Goal: Book appointment/travel/reservation

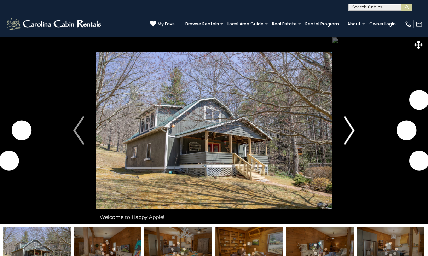
click at [350, 124] on img "Next" at bounding box center [349, 130] width 11 height 28
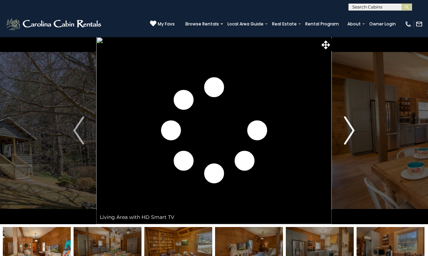
click at [351, 136] on img "Next" at bounding box center [349, 130] width 11 height 28
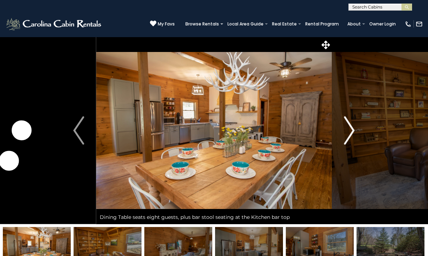
click at [351, 136] on img "Next" at bounding box center [349, 130] width 11 height 28
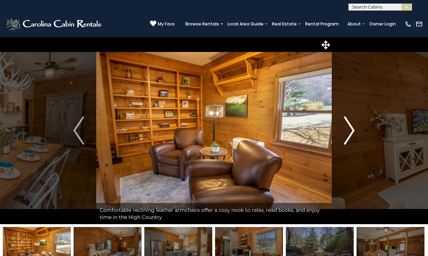
click at [351, 136] on img "Next" at bounding box center [349, 130] width 11 height 28
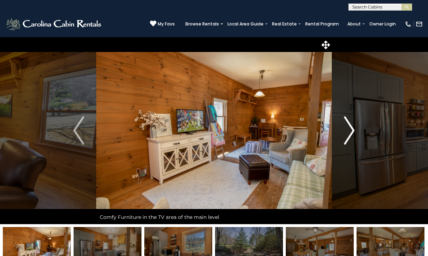
click at [351, 136] on img "Next" at bounding box center [349, 130] width 11 height 28
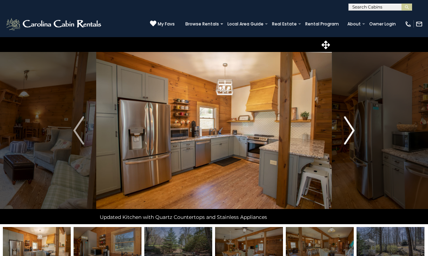
click at [351, 136] on img "Next" at bounding box center [349, 130] width 11 height 28
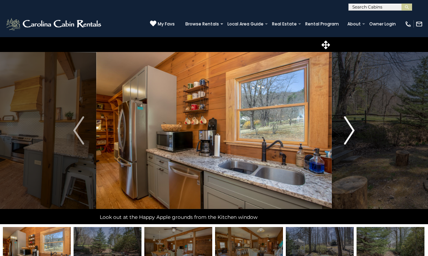
click at [351, 136] on img "Next" at bounding box center [349, 130] width 11 height 28
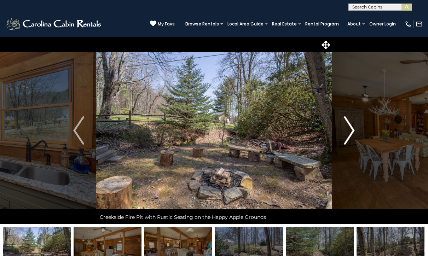
click at [351, 136] on img "Next" at bounding box center [349, 130] width 11 height 28
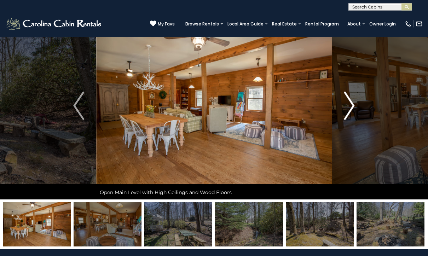
scroll to position [25, 0]
click at [351, 105] on img "Next" at bounding box center [349, 106] width 11 height 28
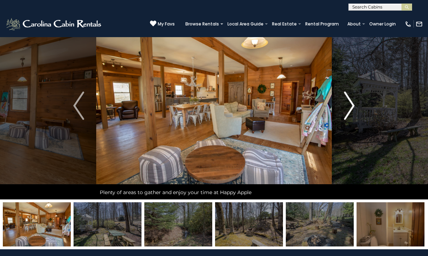
click at [351, 105] on img "Next" at bounding box center [349, 106] width 11 height 28
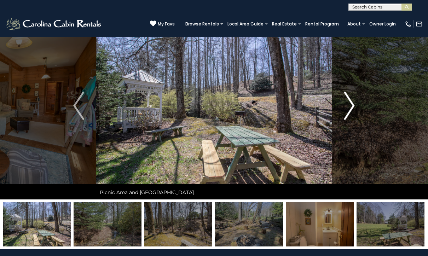
click at [351, 105] on img "Next" at bounding box center [349, 106] width 11 height 28
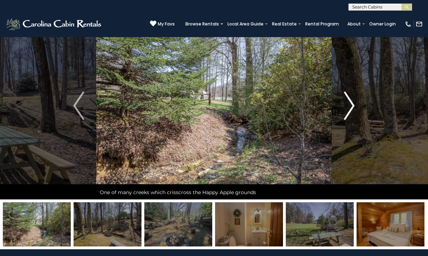
click at [351, 105] on img "Next" at bounding box center [349, 106] width 11 height 28
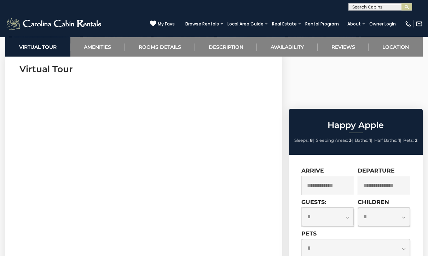
scroll to position [322, 0]
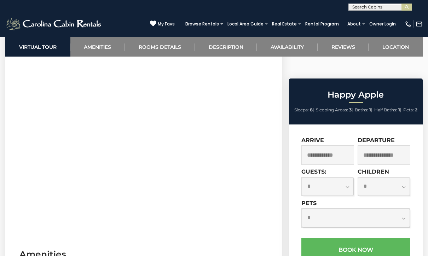
click at [336, 145] on input "text" at bounding box center [328, 154] width 53 height 19
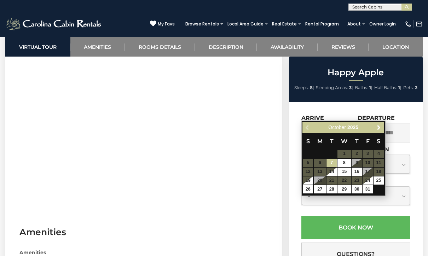
scroll to position [345, 0]
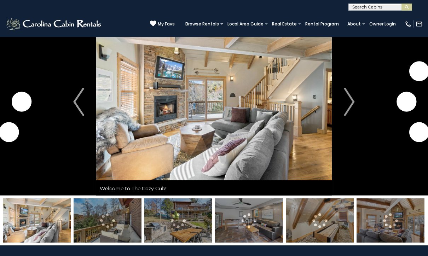
scroll to position [24, 0]
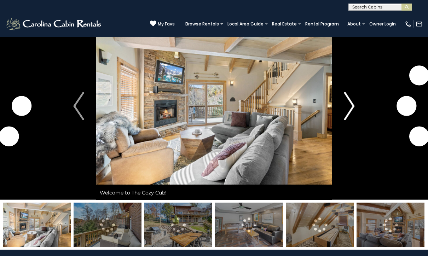
click at [349, 105] on img "Next" at bounding box center [349, 106] width 11 height 28
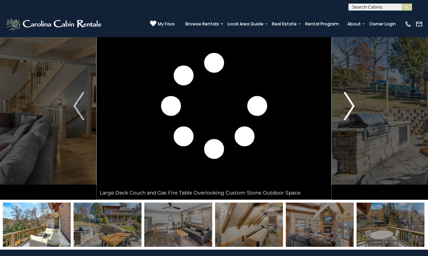
click at [349, 105] on img "Next" at bounding box center [349, 106] width 11 height 28
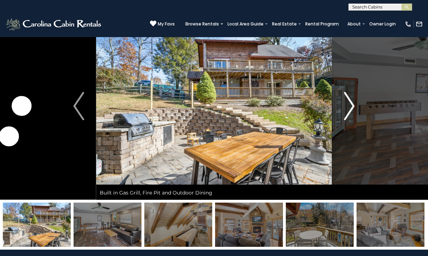
click at [349, 105] on img "Next" at bounding box center [349, 106] width 11 height 28
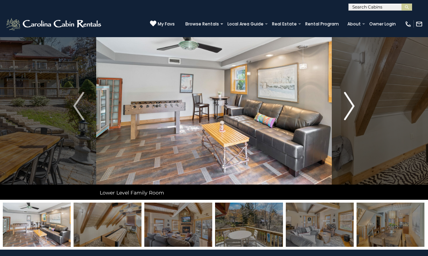
click at [349, 105] on img "Next" at bounding box center [349, 106] width 11 height 28
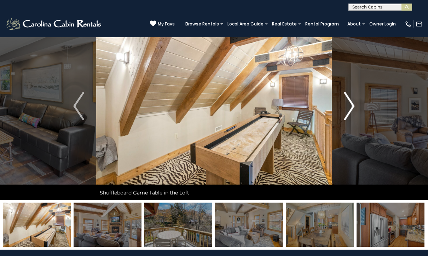
click at [357, 99] on button "Next" at bounding box center [349, 106] width 35 height 188
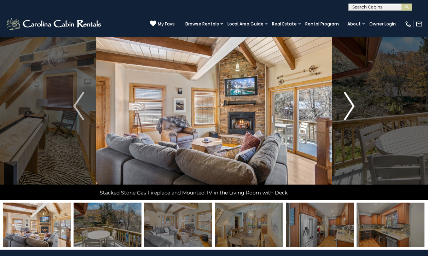
click at [353, 101] on img "Next" at bounding box center [349, 106] width 11 height 28
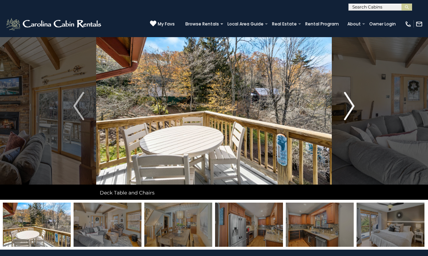
click at [350, 103] on img "Next" at bounding box center [349, 106] width 11 height 28
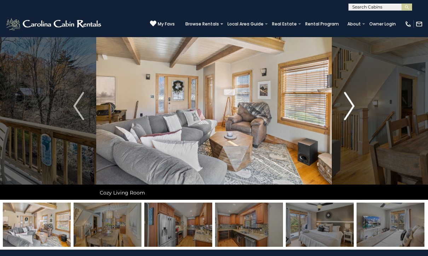
click at [350, 103] on img "Next" at bounding box center [349, 106] width 11 height 28
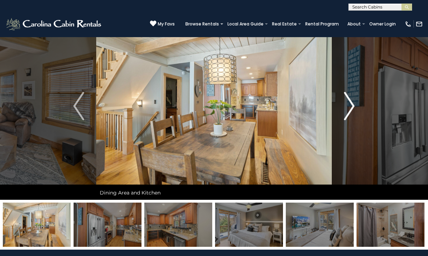
click at [350, 103] on img "Next" at bounding box center [349, 106] width 11 height 28
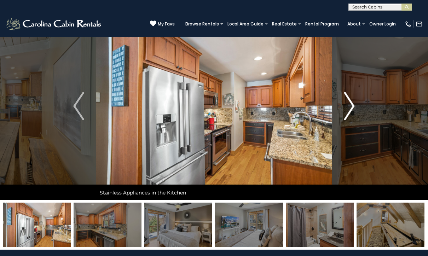
click at [350, 103] on img "Next" at bounding box center [349, 106] width 11 height 28
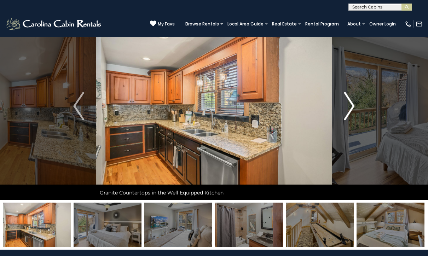
click at [350, 103] on img "Next" at bounding box center [349, 106] width 11 height 28
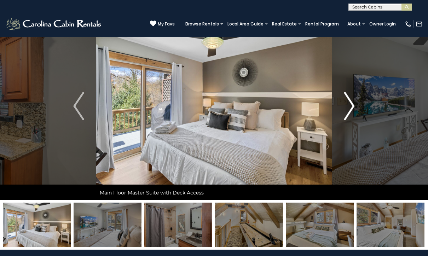
click at [350, 103] on img "Next" at bounding box center [349, 106] width 11 height 28
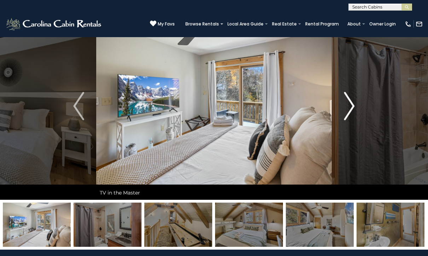
click at [350, 103] on img "Next" at bounding box center [349, 106] width 11 height 28
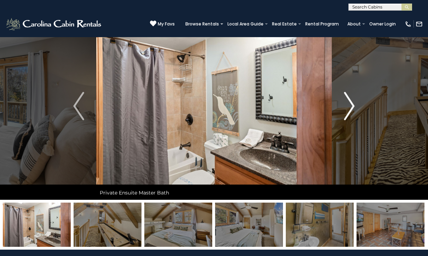
click at [350, 103] on img "Next" at bounding box center [349, 106] width 11 height 28
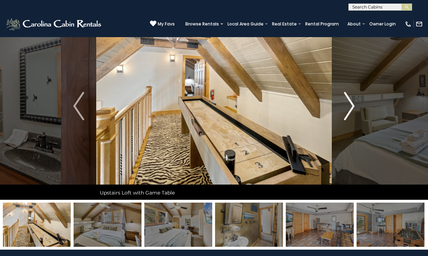
click at [350, 103] on img "Next" at bounding box center [349, 106] width 11 height 28
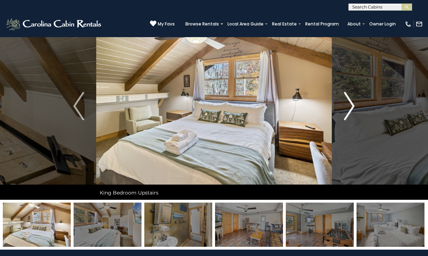
click at [350, 103] on img "Next" at bounding box center [349, 106] width 11 height 28
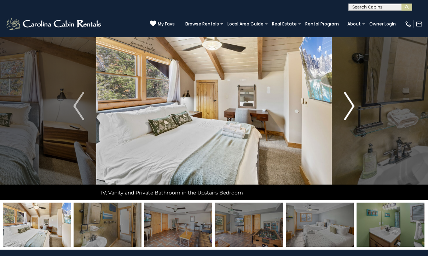
click at [350, 103] on img "Next" at bounding box center [349, 106] width 11 height 28
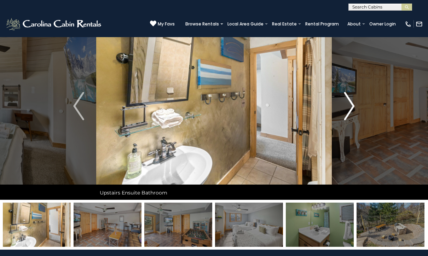
click at [350, 103] on img "Next" at bounding box center [349, 106] width 11 height 28
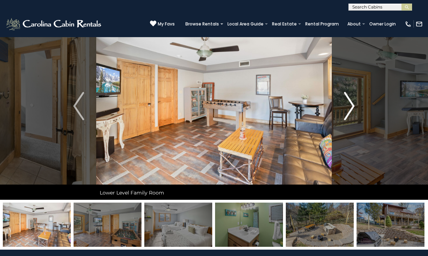
click at [350, 103] on img "Next" at bounding box center [349, 106] width 11 height 28
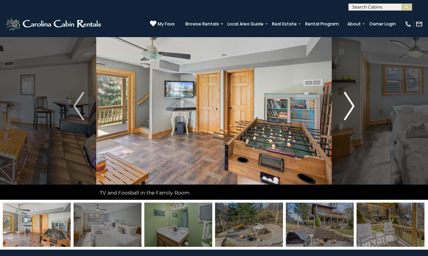
click at [350, 103] on img "Next" at bounding box center [349, 106] width 11 height 28
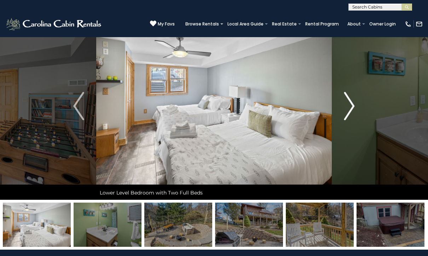
click at [350, 103] on img "Next" at bounding box center [349, 106] width 11 height 28
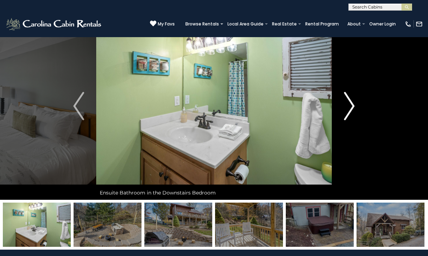
click at [350, 103] on img "Next" at bounding box center [349, 106] width 11 height 28
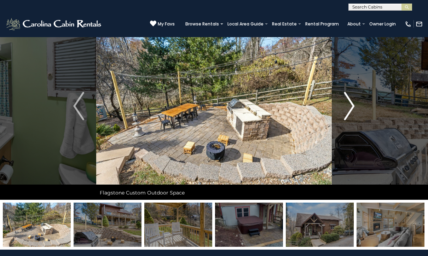
click at [350, 103] on img "Next" at bounding box center [349, 106] width 11 height 28
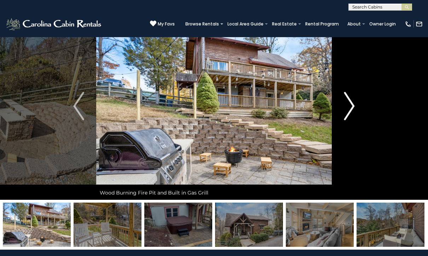
click at [350, 103] on img "Next" at bounding box center [349, 106] width 11 height 28
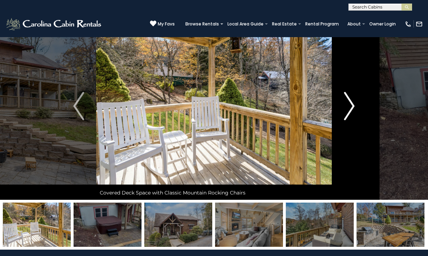
click at [350, 103] on img "Next" at bounding box center [349, 106] width 11 height 28
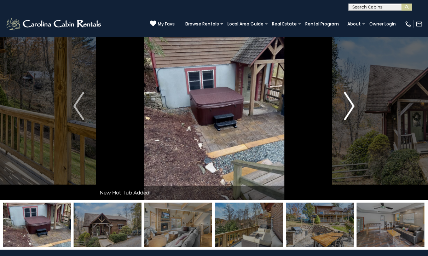
click at [350, 103] on img "Next" at bounding box center [349, 106] width 11 height 28
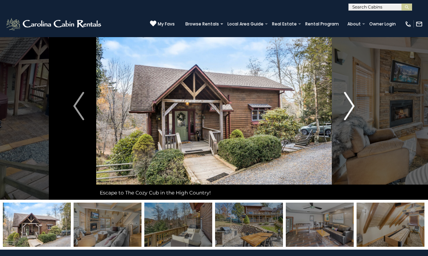
click at [350, 103] on img "Next" at bounding box center [349, 106] width 11 height 28
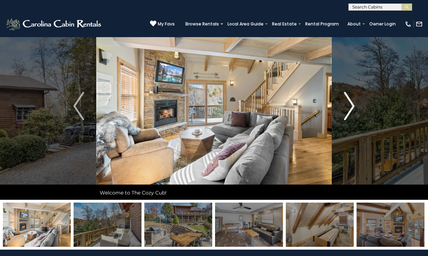
click at [350, 103] on img "Next" at bounding box center [349, 106] width 11 height 28
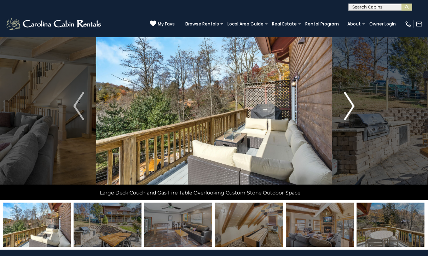
click at [350, 103] on img "Next" at bounding box center [349, 106] width 11 height 28
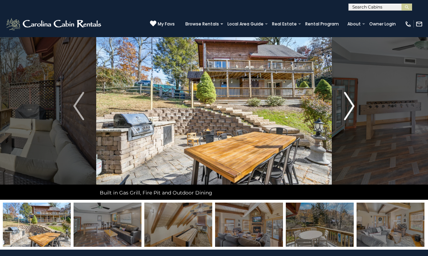
click at [350, 103] on img "Next" at bounding box center [349, 106] width 11 height 28
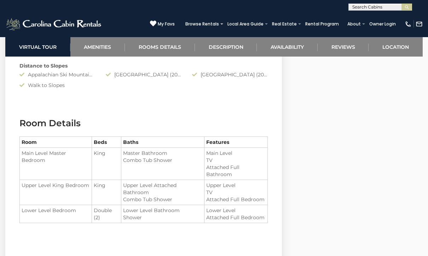
scroll to position [714, 0]
